Goal: Task Accomplishment & Management: Manage account settings

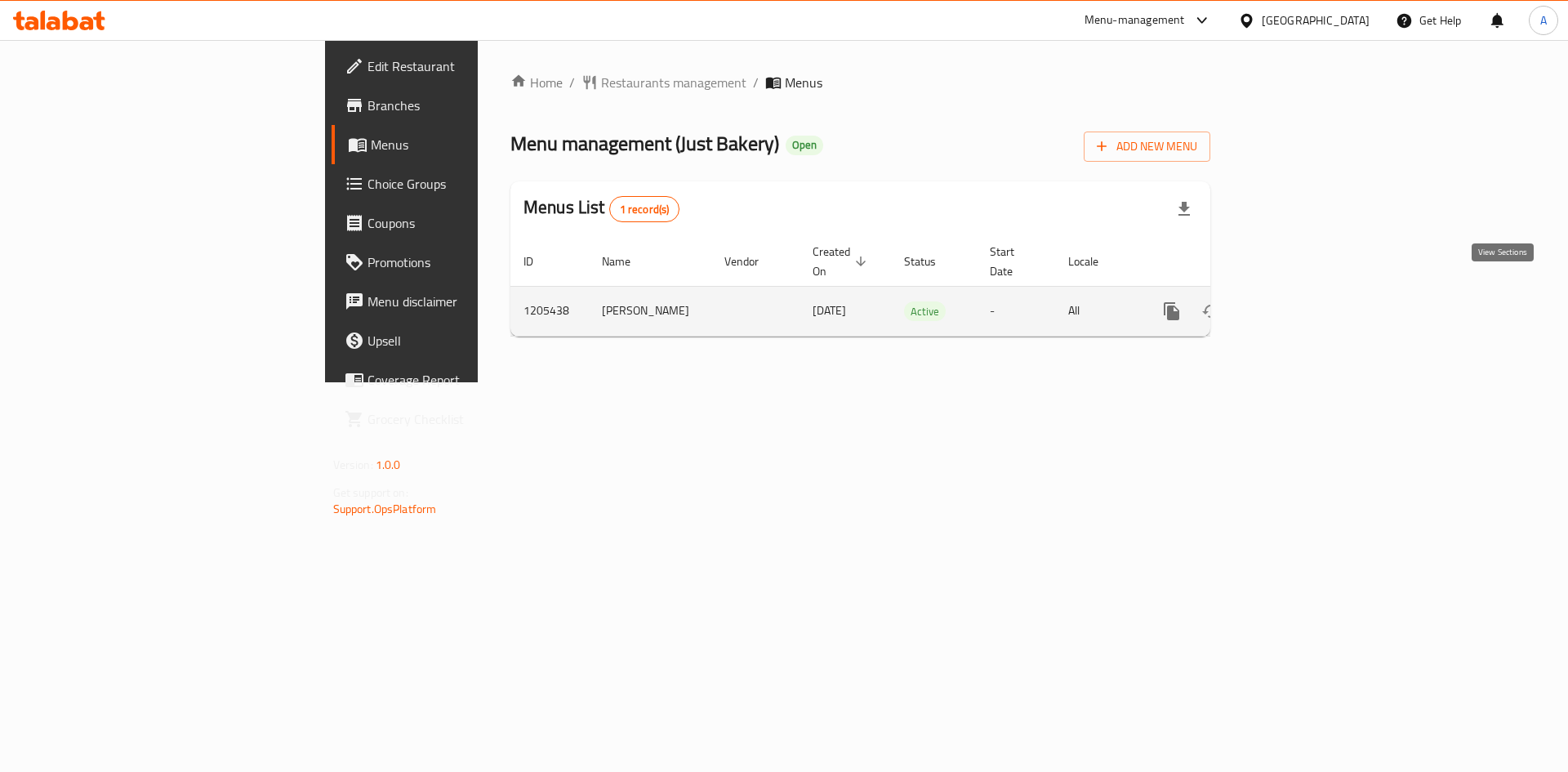
click at [1297, 304] on icon "enhanced table" at bounding box center [1289, 311] width 15 height 15
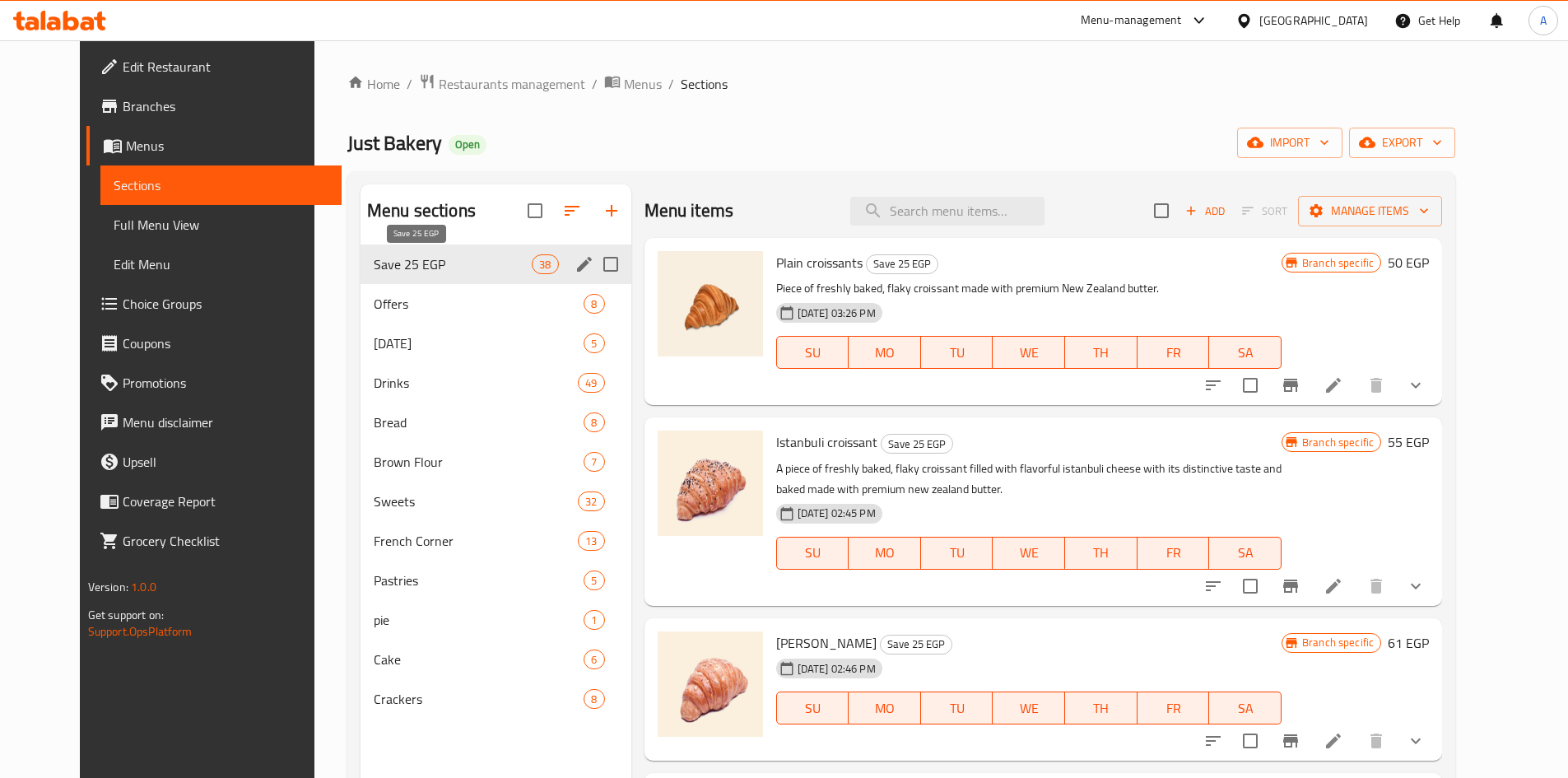
click at [383, 266] on span "Save 25 EGP" at bounding box center [453, 264] width 158 height 20
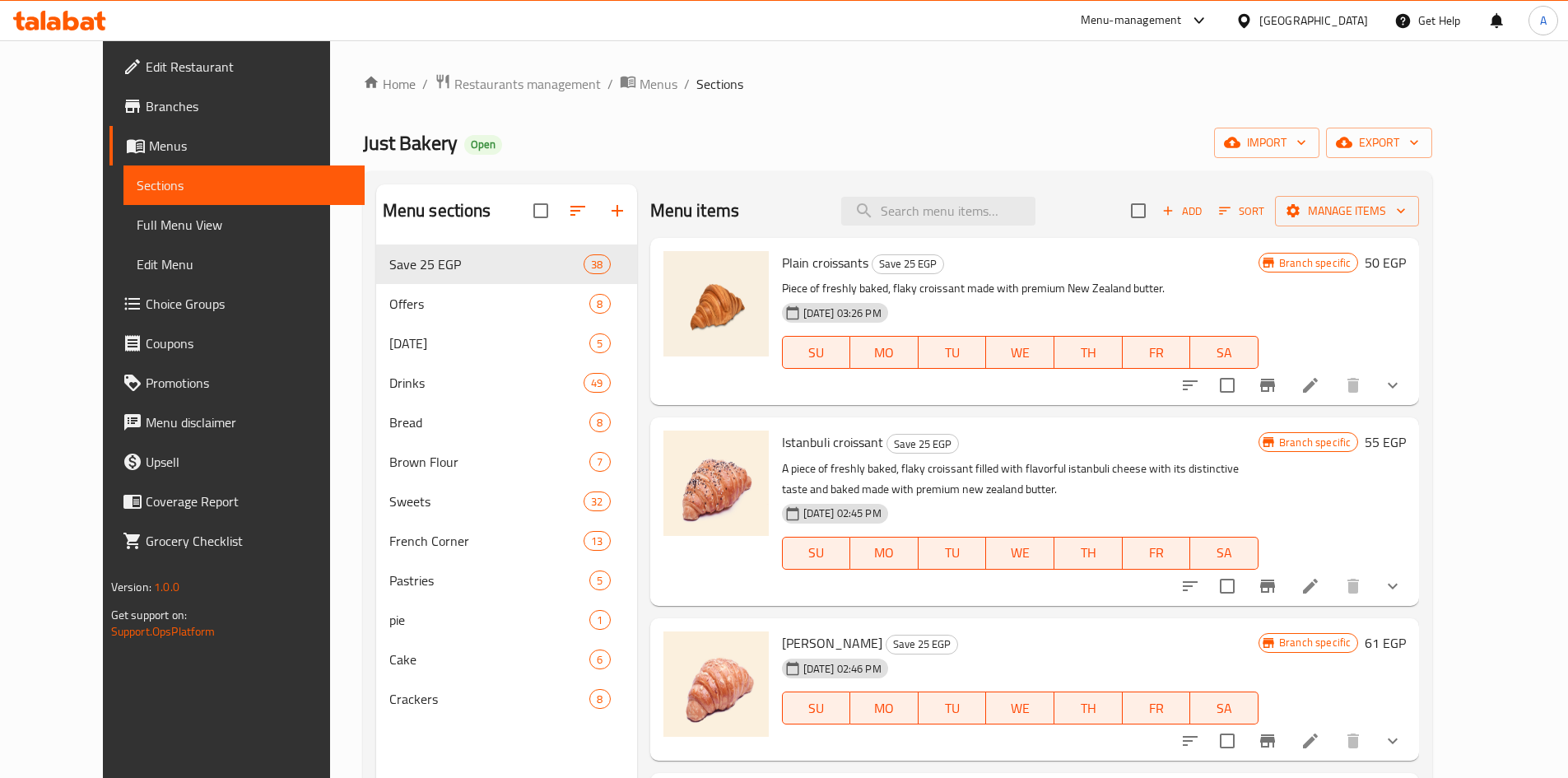
click at [1333, 389] on li at bounding box center [1310, 385] width 46 height 30
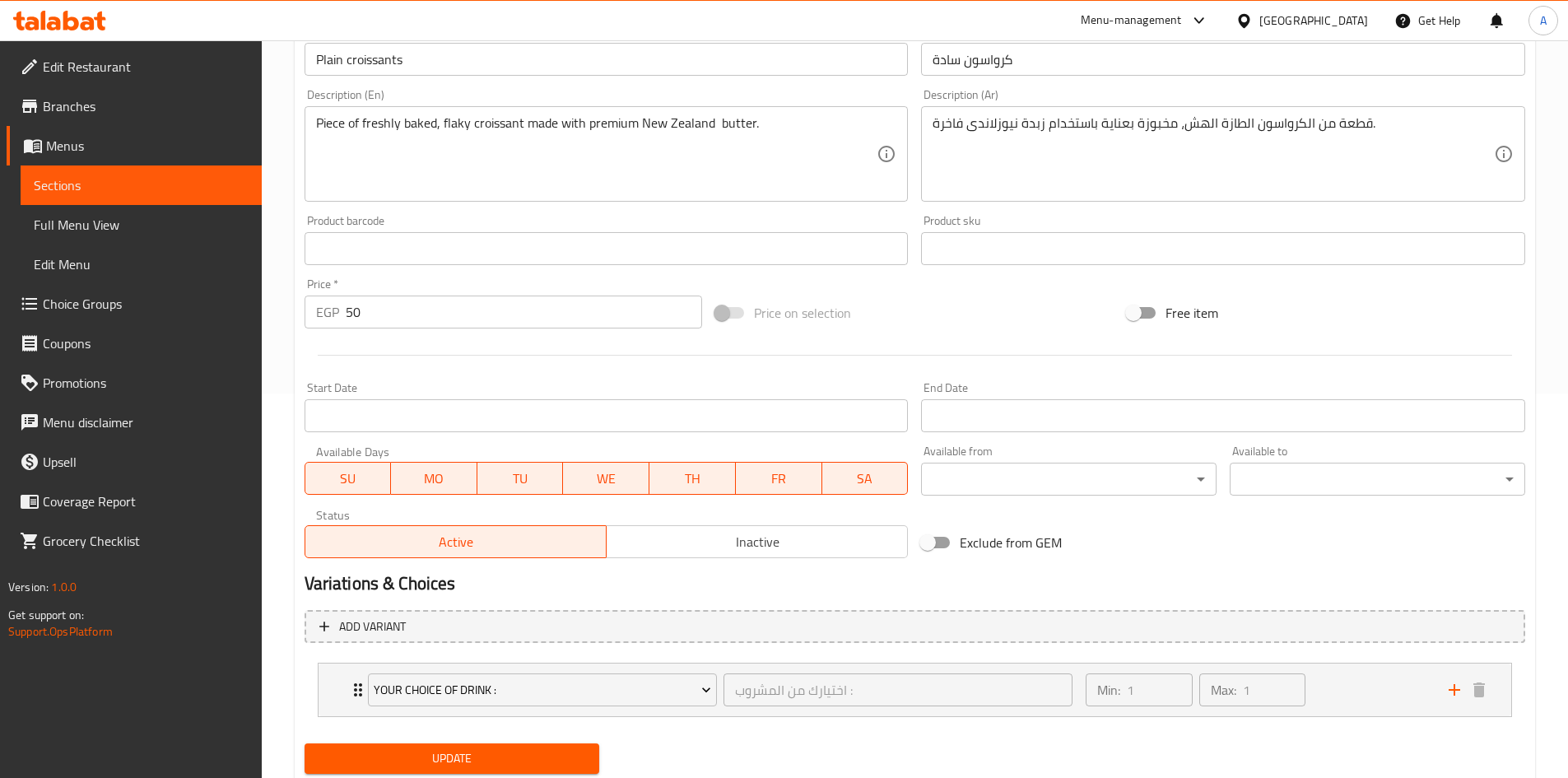
scroll to position [436, 0]
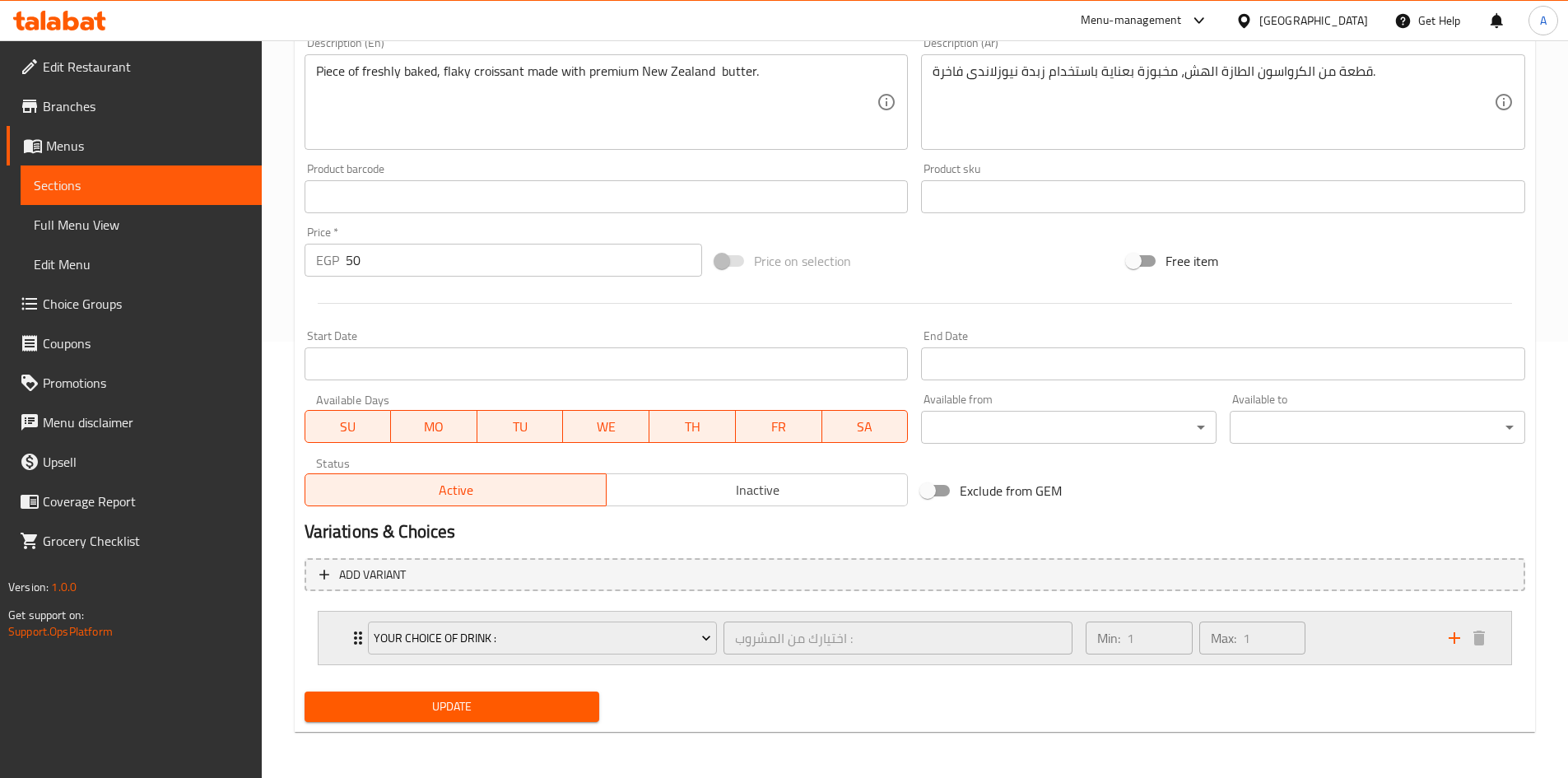
click at [352, 637] on icon "Expand" at bounding box center [358, 638] width 20 height 20
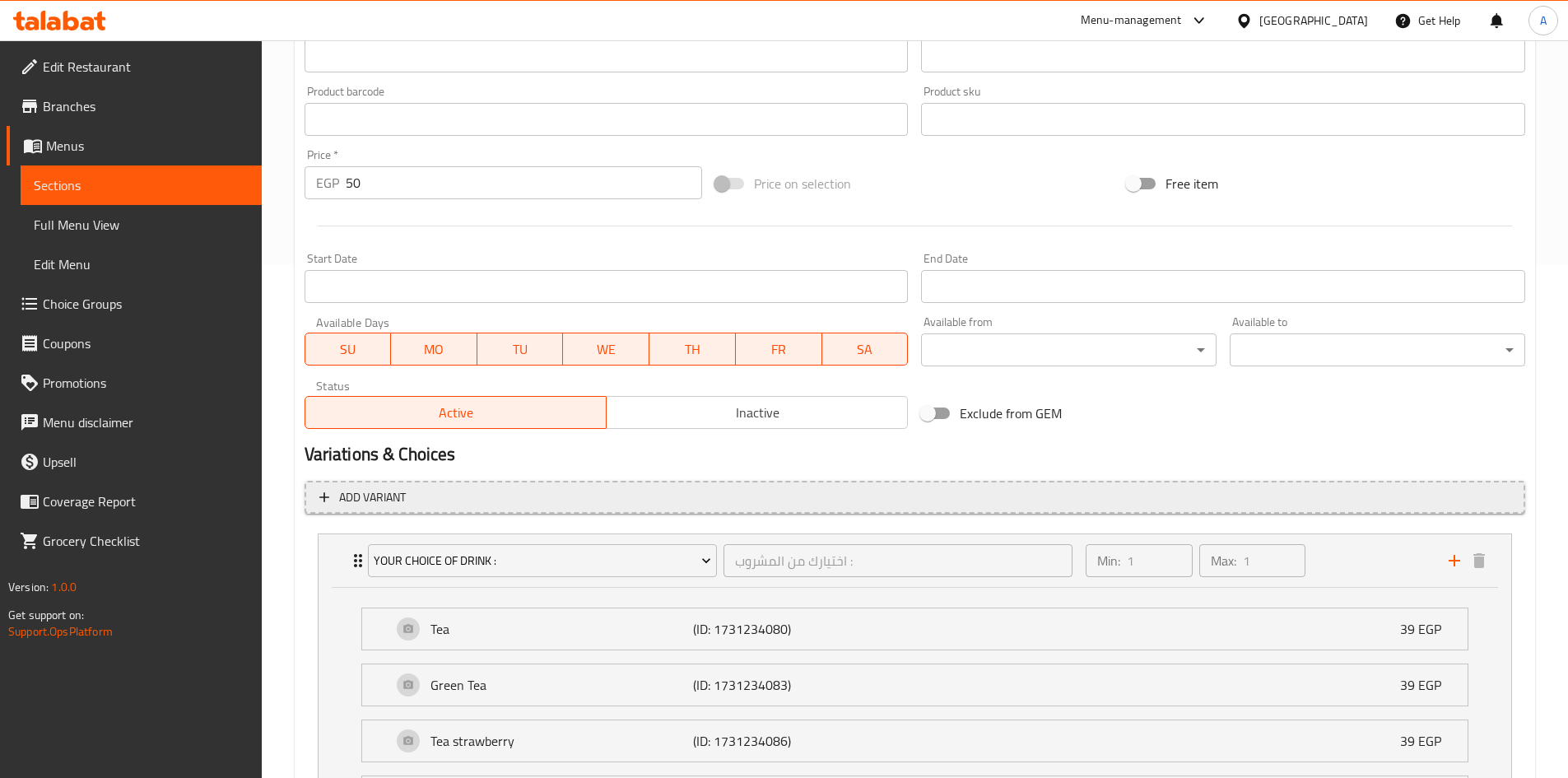
scroll to position [930, 0]
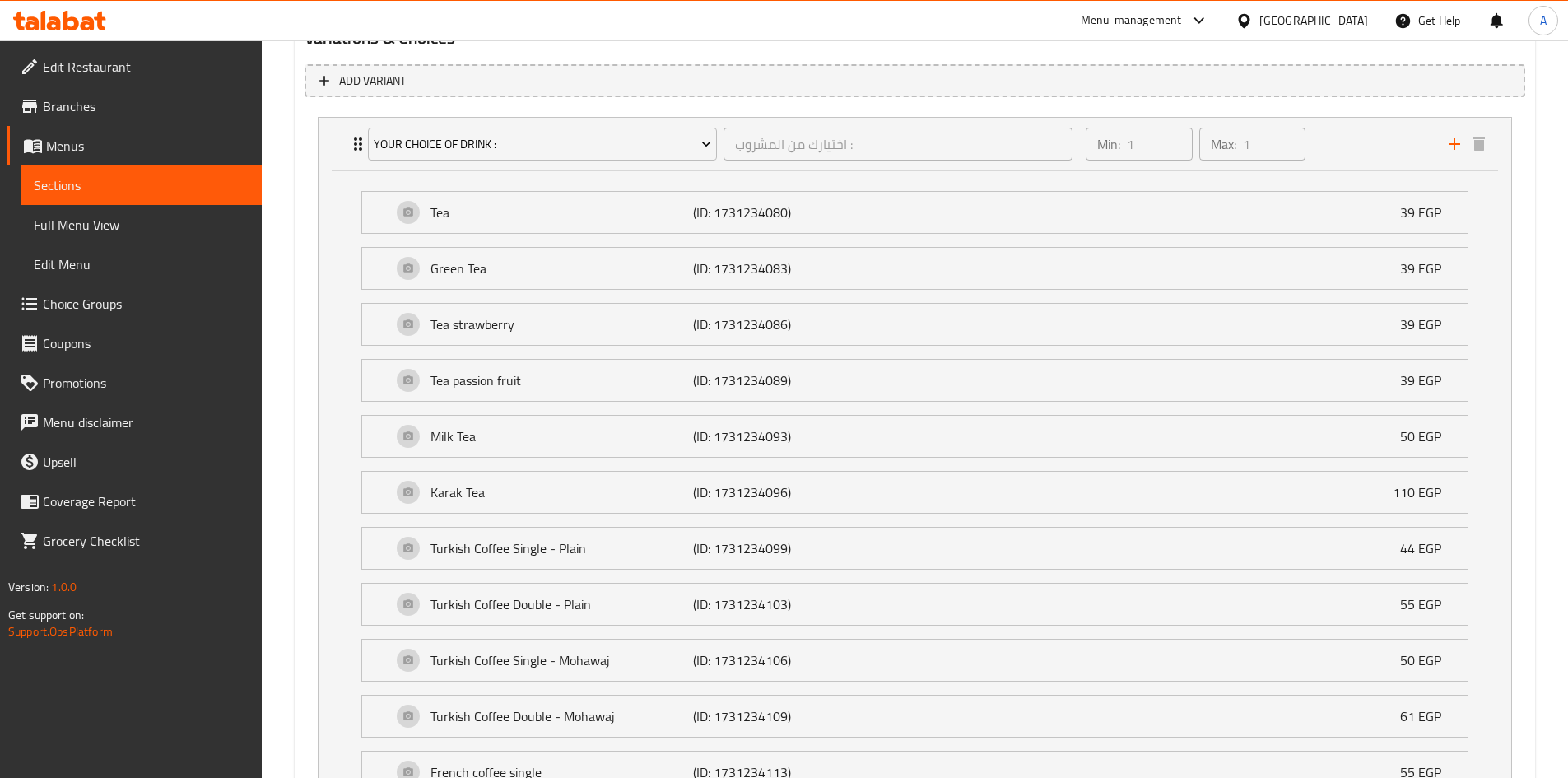
click at [131, 190] on span "Sections" at bounding box center [141, 185] width 215 height 20
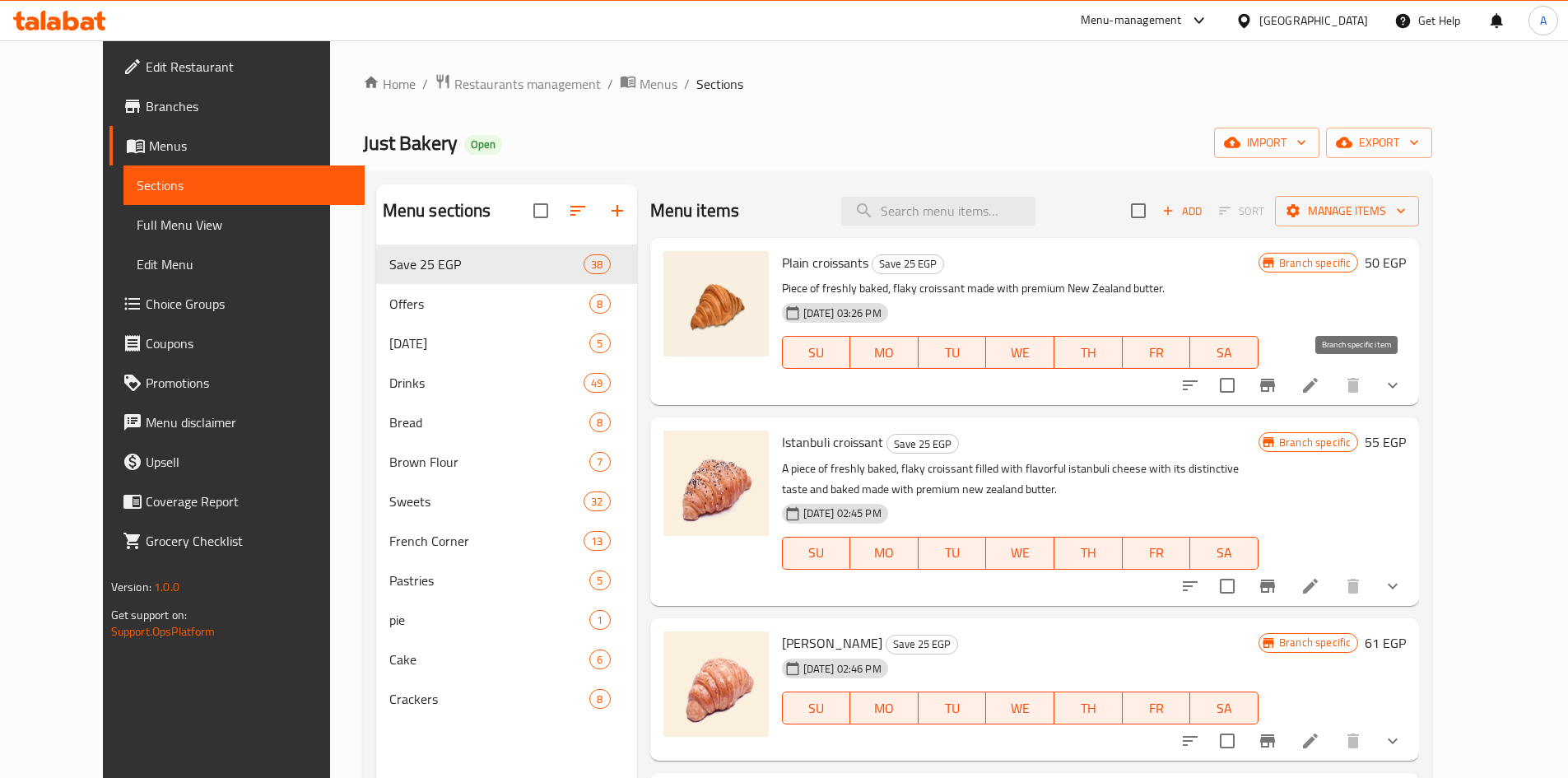
click at [1277, 389] on icon "Branch-specific-item" at bounding box center [1268, 385] width 20 height 20
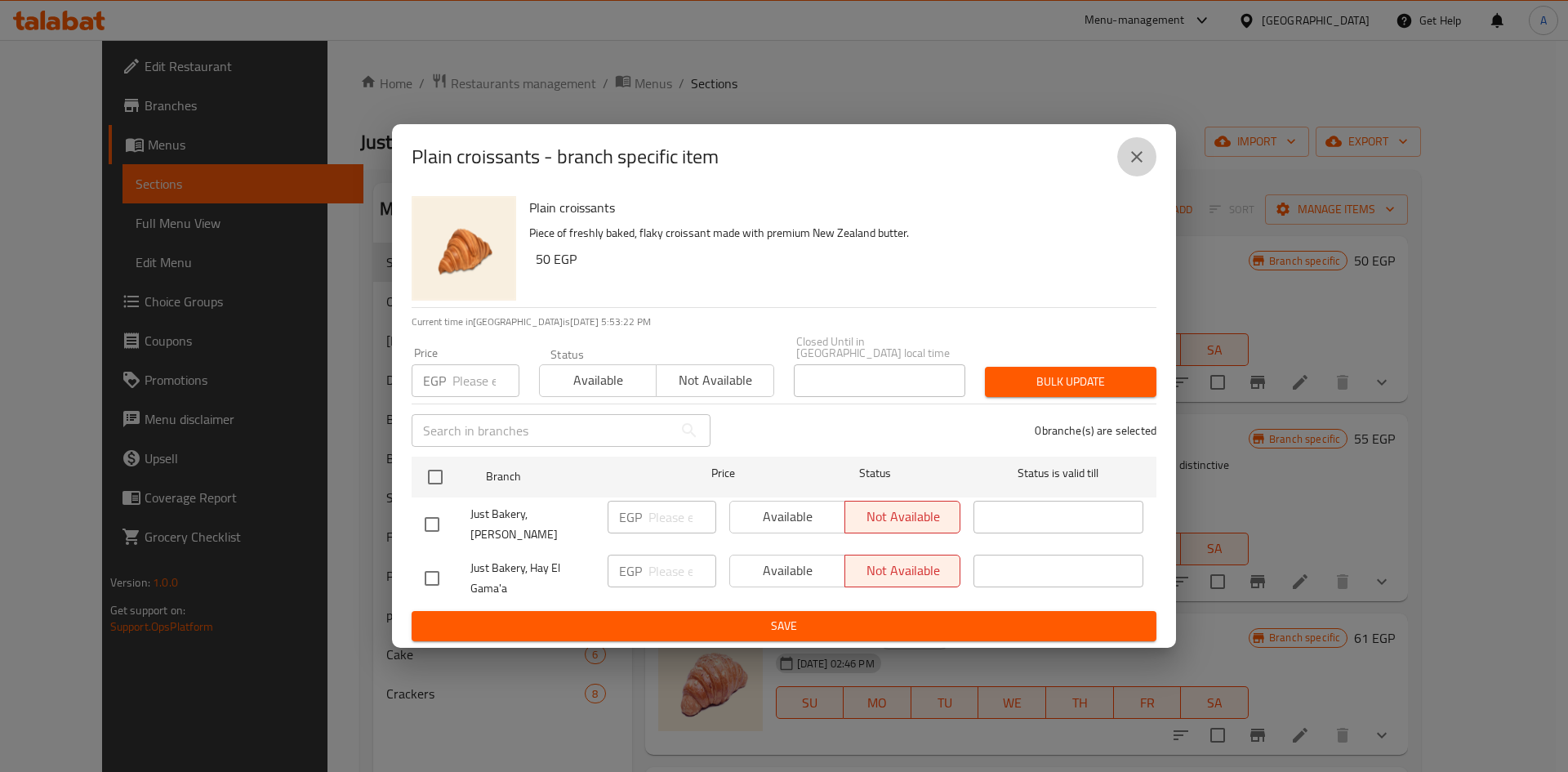
click at [1133, 150] on button "close" at bounding box center [1137, 156] width 39 height 39
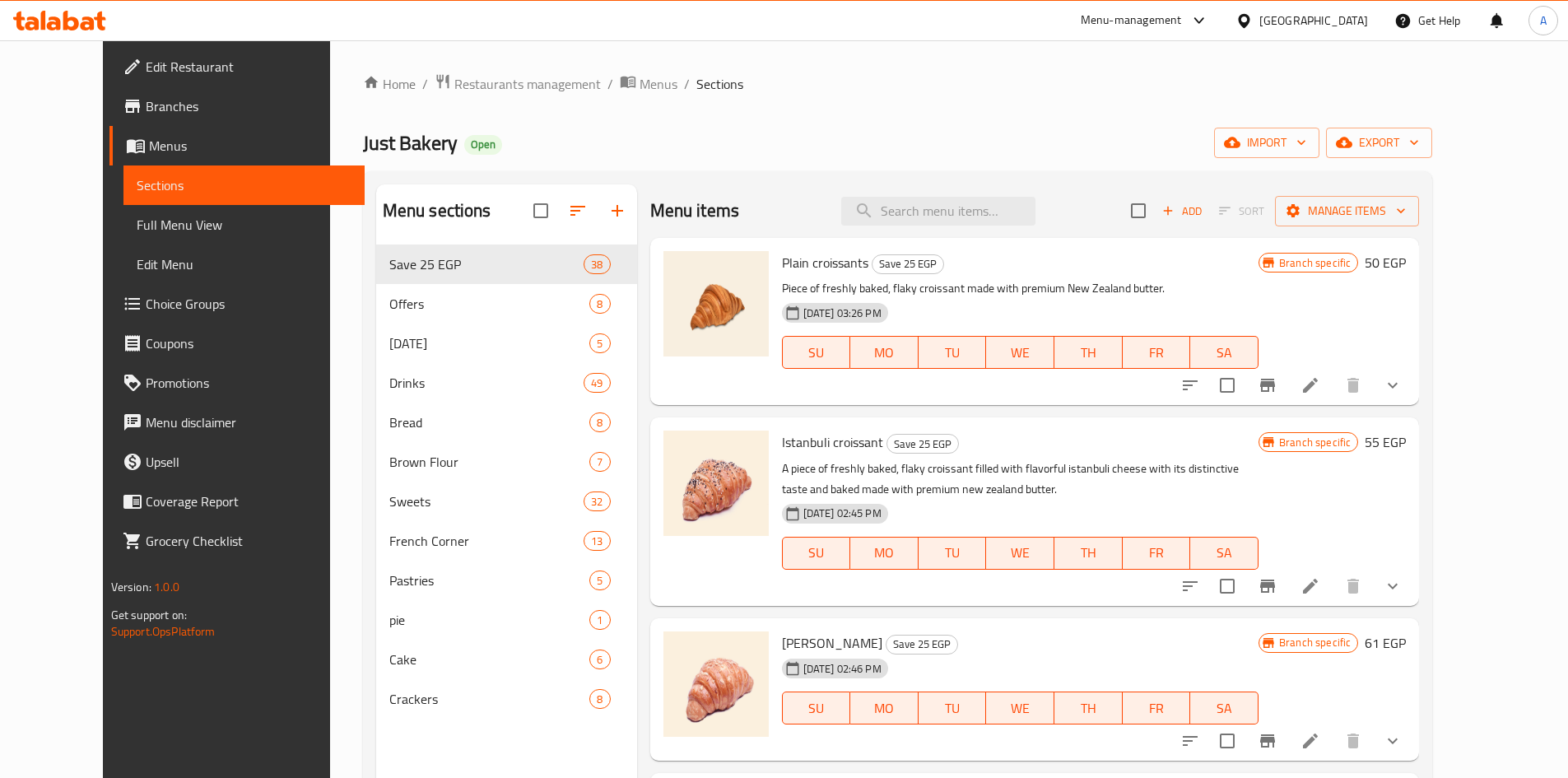
click at [1413, 396] on button "show more" at bounding box center [1392, 385] width 39 height 39
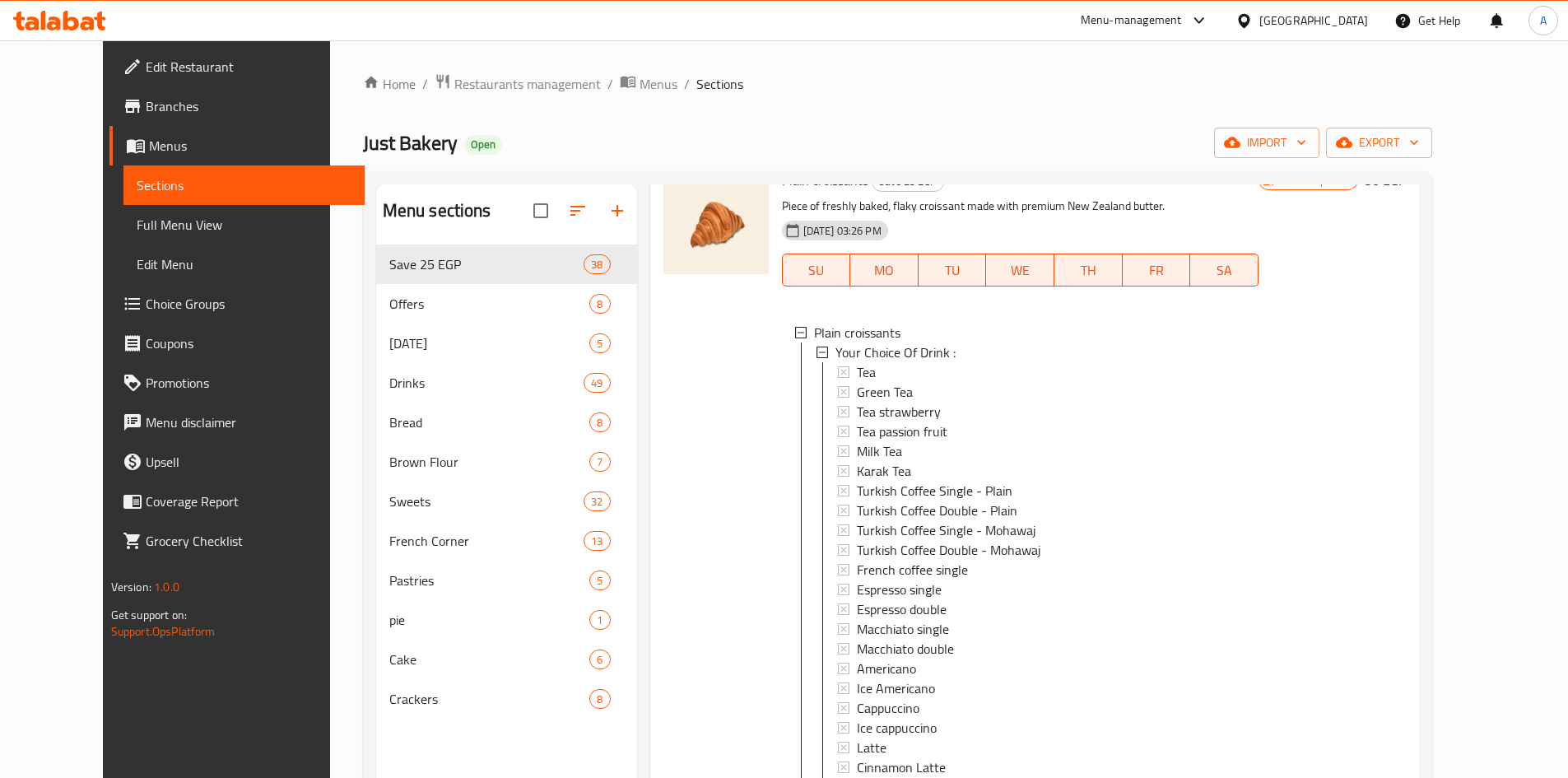
scroll to position [3, 0]
click at [967, 394] on div "Green Tea" at bounding box center [1051, 389] width 389 height 20
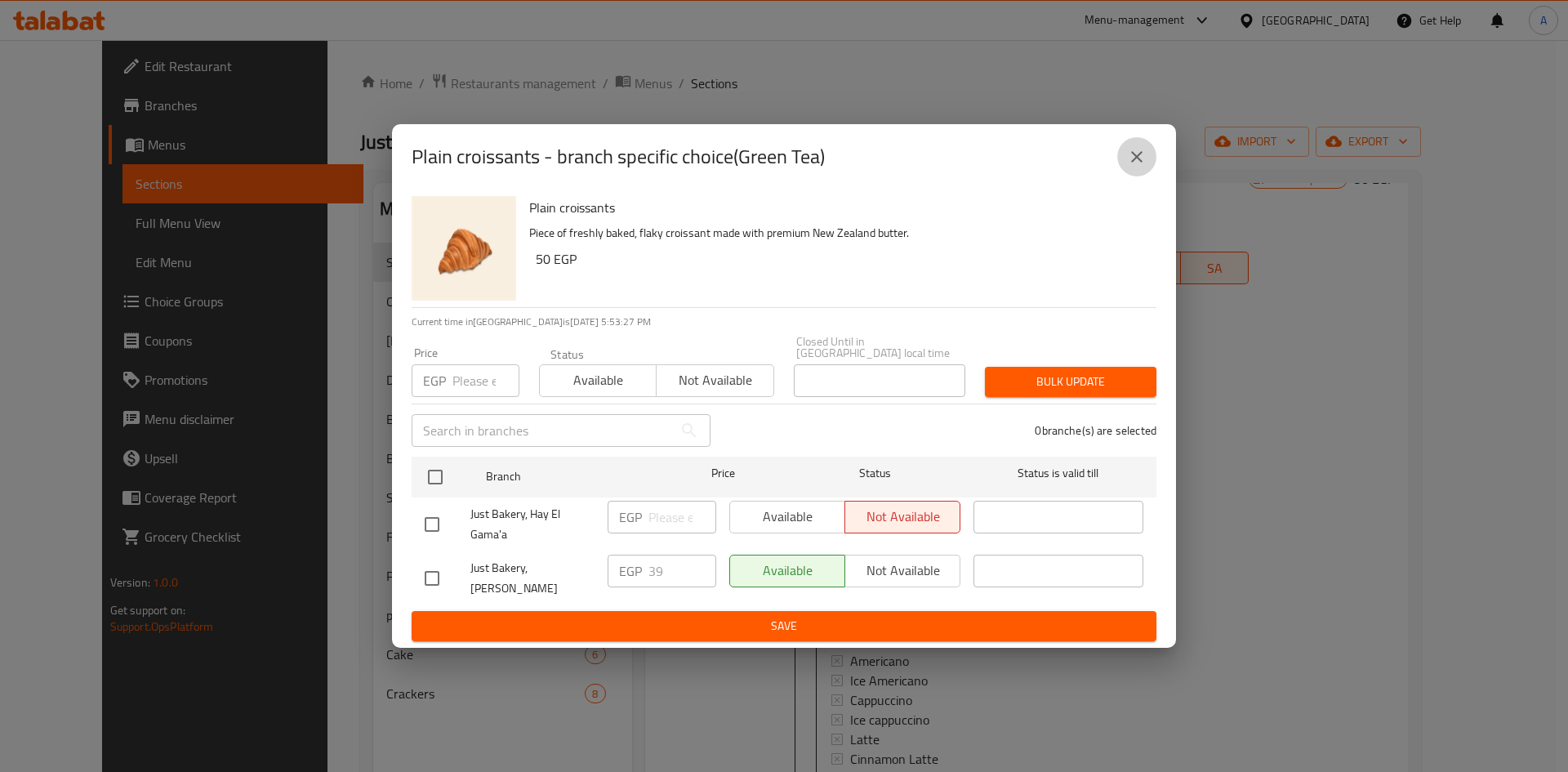
click at [1147, 157] on button "close" at bounding box center [1137, 156] width 39 height 39
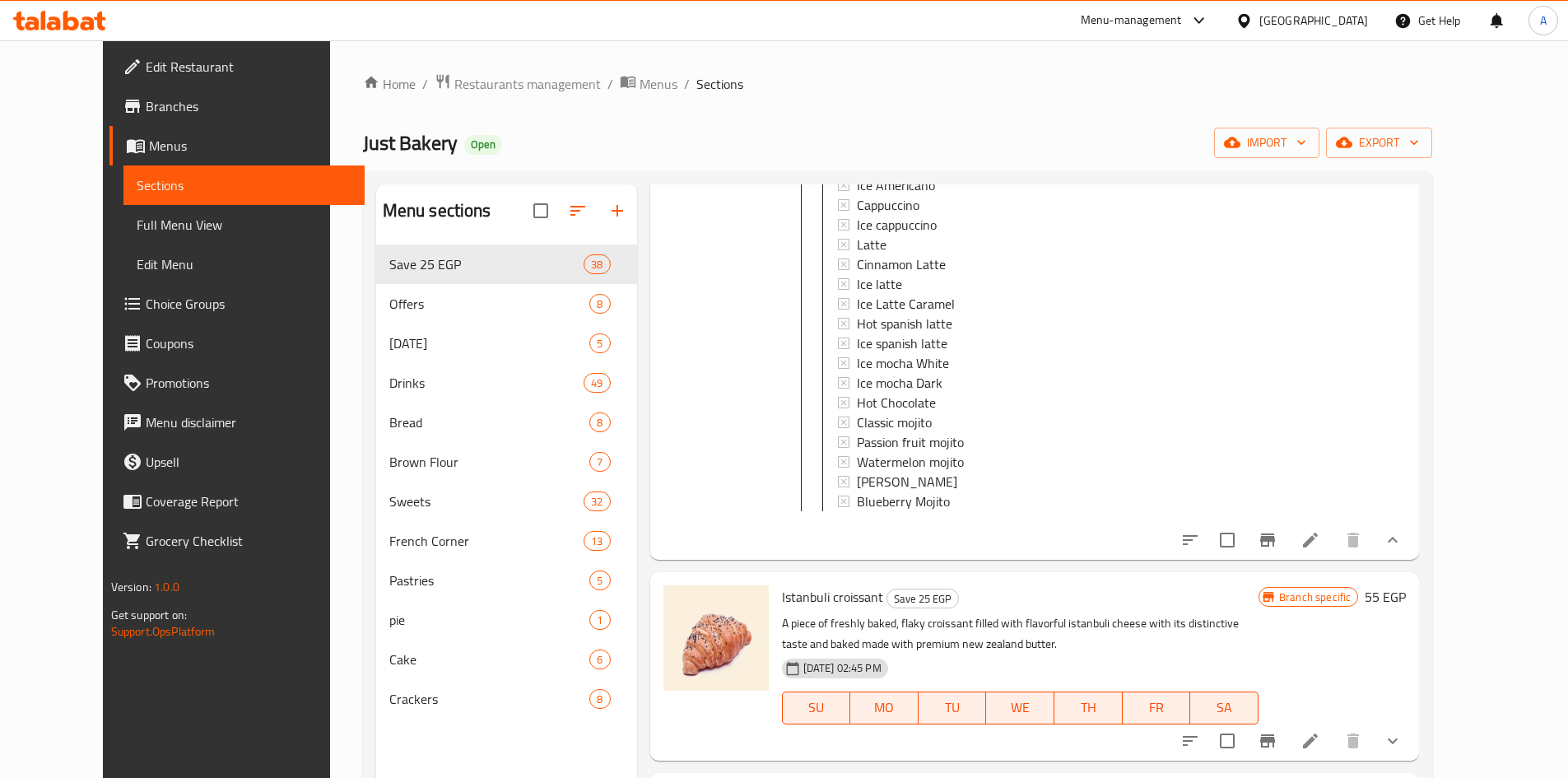
scroll to position [741, 0]
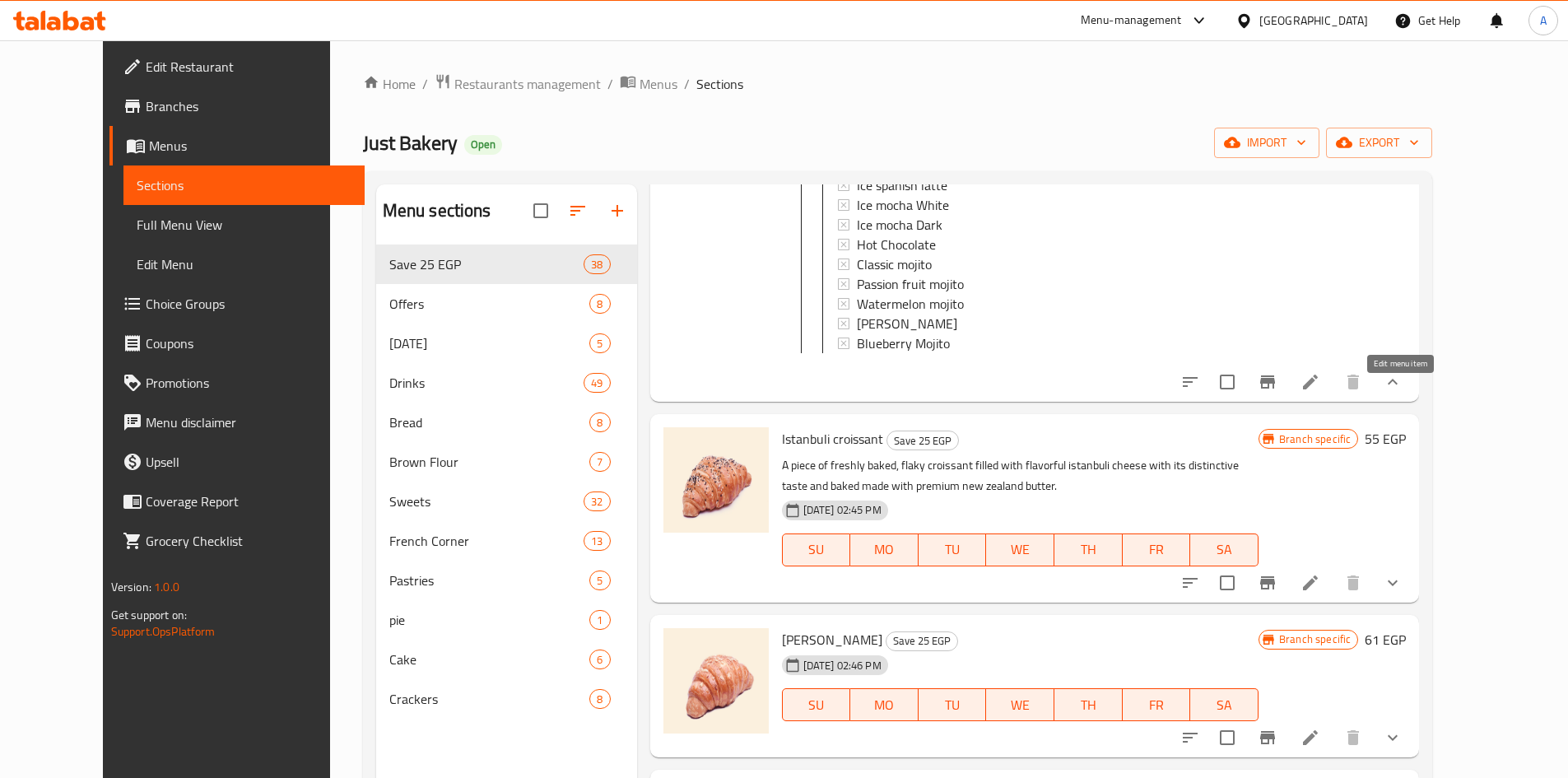
click at [1320, 388] on icon at bounding box center [1310, 382] width 20 height 20
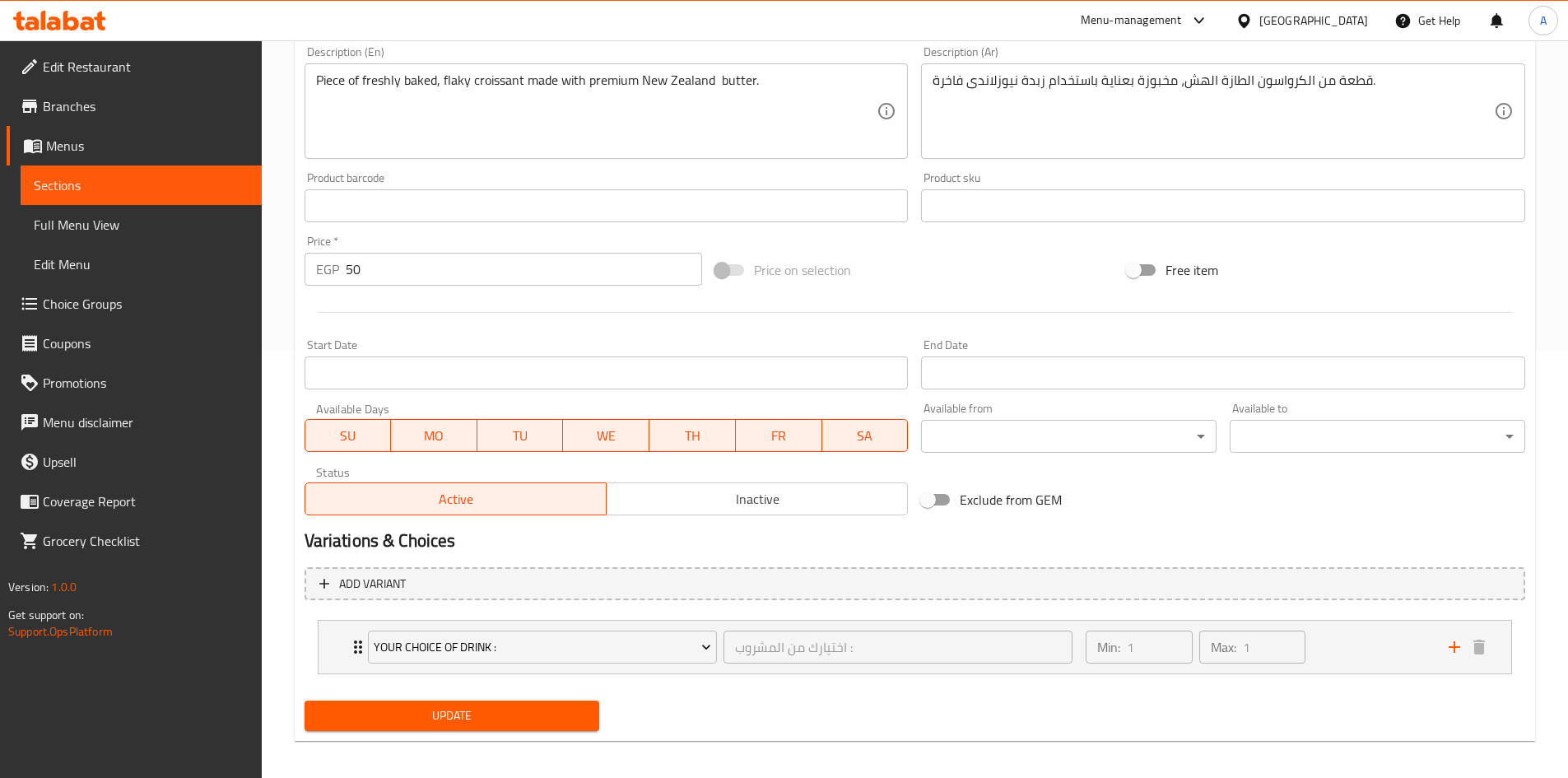
scroll to position [436, 0]
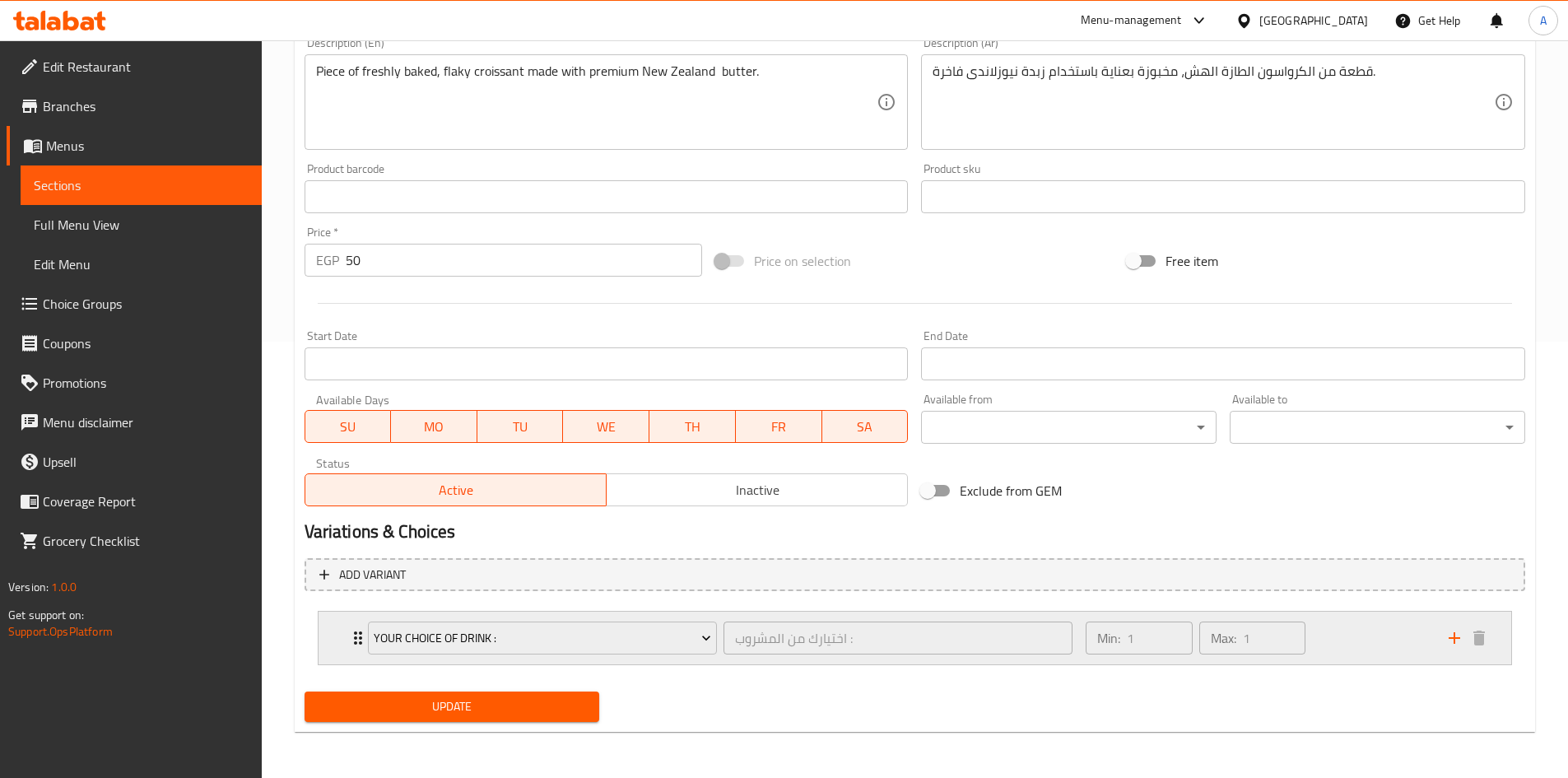
click at [354, 637] on icon "Expand" at bounding box center [358, 638] width 20 height 20
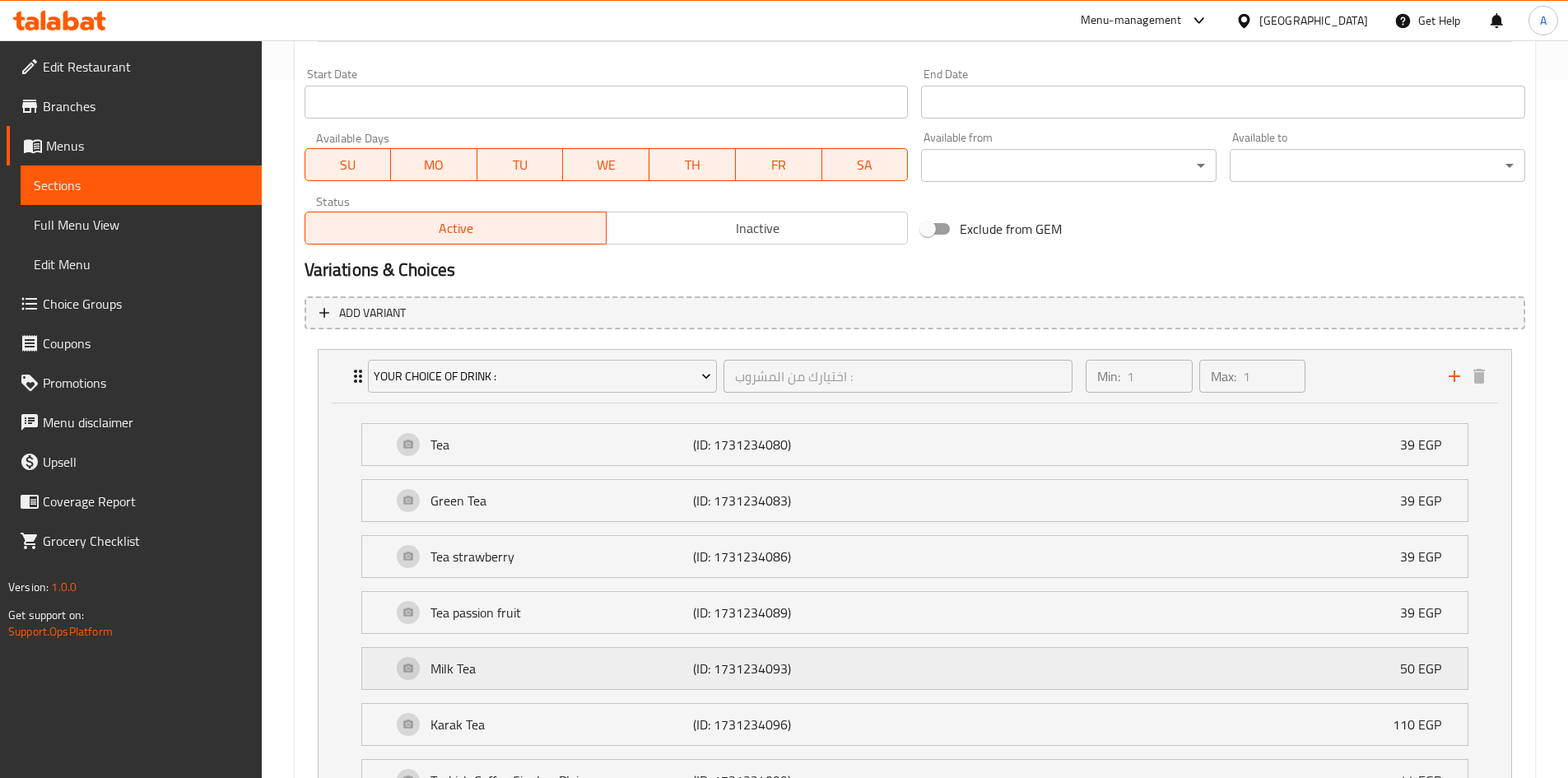
scroll to position [753, 0]
